Goal: Information Seeking & Learning: Learn about a topic

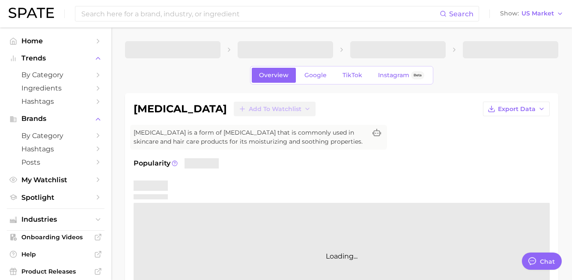
type textarea "x"
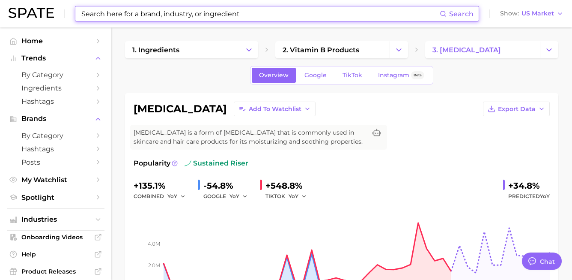
click at [186, 12] on input at bounding box center [260, 13] width 359 height 15
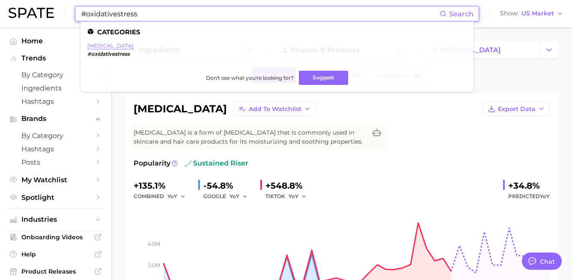
type input "#oxidativestress"
click at [105, 46] on link "oxidative stress" at bounding box center [110, 45] width 46 height 6
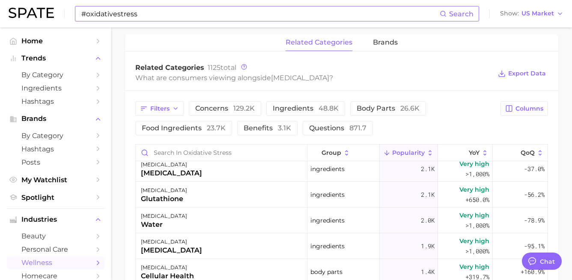
scroll to position [623, 0]
click at [386, 41] on span "brands" at bounding box center [385, 43] width 25 height 8
